Goal: Task Accomplishment & Management: Use online tool/utility

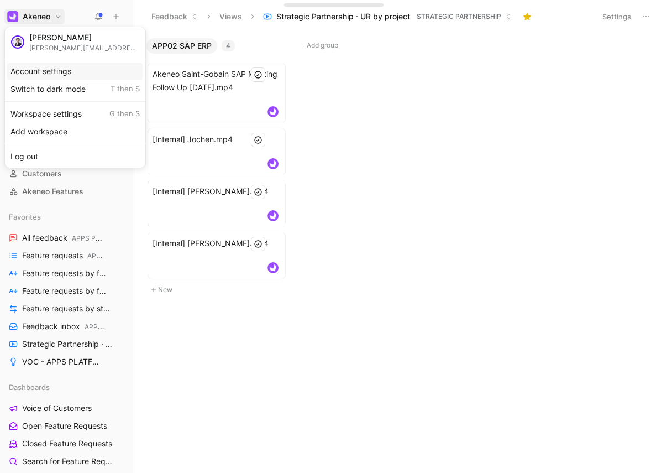
click at [72, 71] on div "Account settings" at bounding box center [75, 71] width 136 height 18
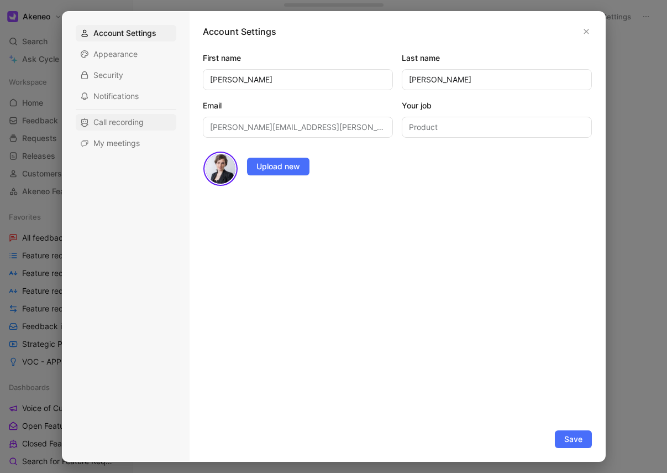
click at [158, 124] on div "Call recording" at bounding box center [126, 122] width 101 height 17
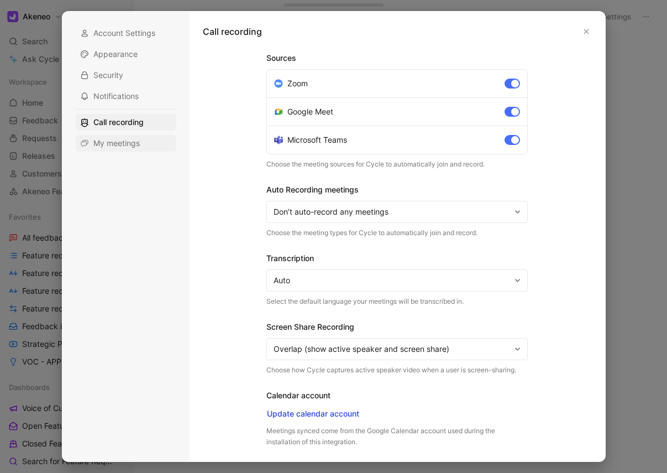
click at [111, 142] on span "My meetings" at bounding box center [116, 143] width 46 height 11
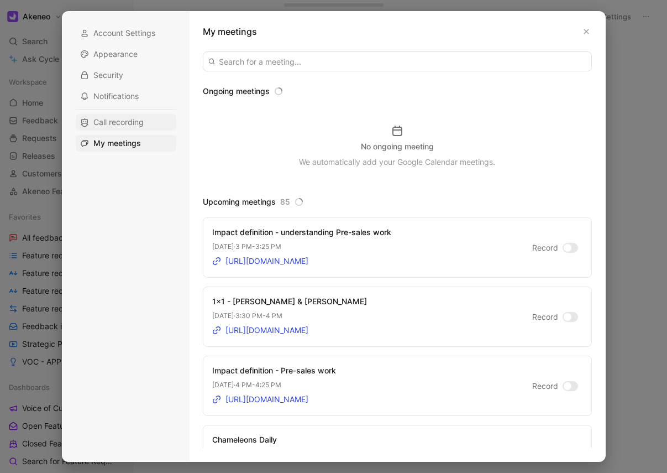
click at [126, 118] on span "Call recording" at bounding box center [118, 122] width 50 height 11
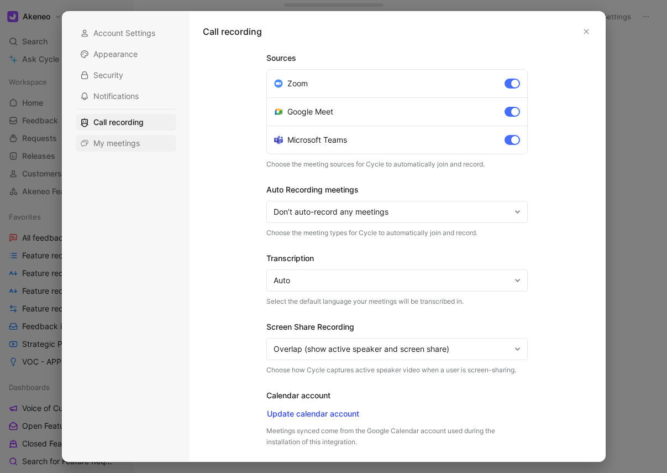
click at [144, 144] on div "My meetings" at bounding box center [126, 143] width 101 height 17
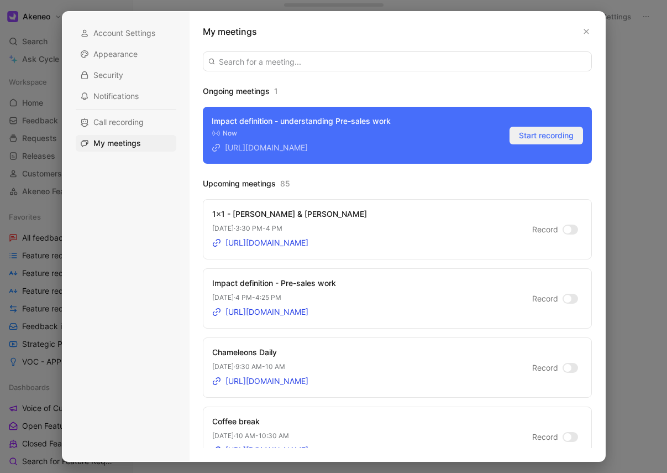
click at [510, 139] on button "Start recording" at bounding box center [547, 136] width 74 height 18
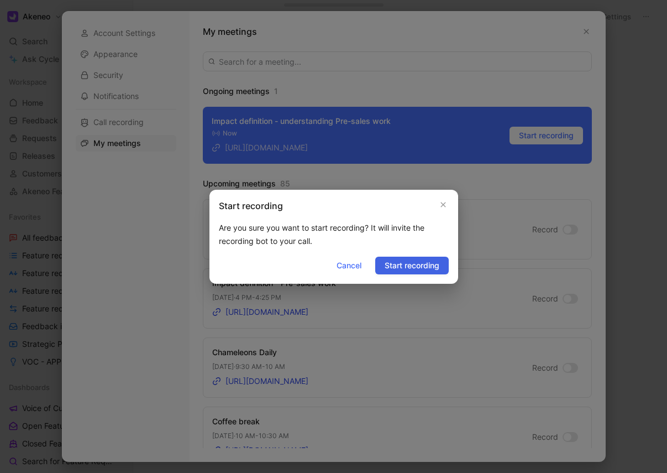
click at [413, 263] on span "Start recording" at bounding box center [412, 265] width 55 height 13
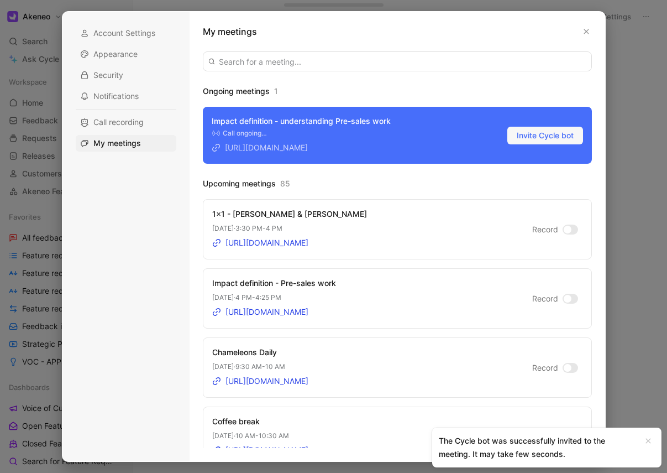
click at [564, 299] on div at bounding box center [568, 299] width 8 height 8
click at [0, 0] on input "Record" at bounding box center [0, 0] width 0 height 0
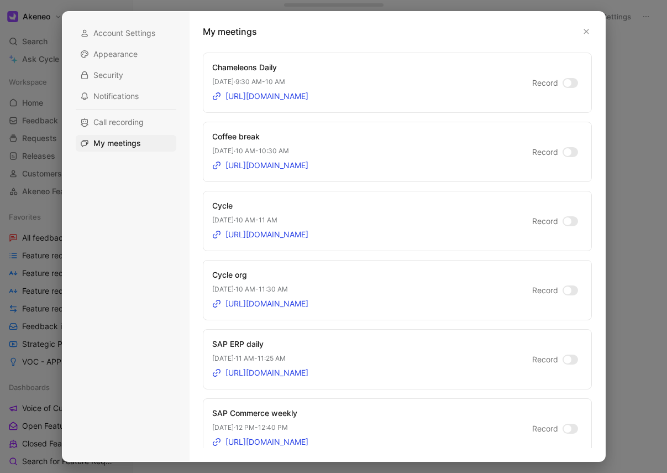
scroll to position [293, 0]
